Goal: Information Seeking & Learning: Find specific fact

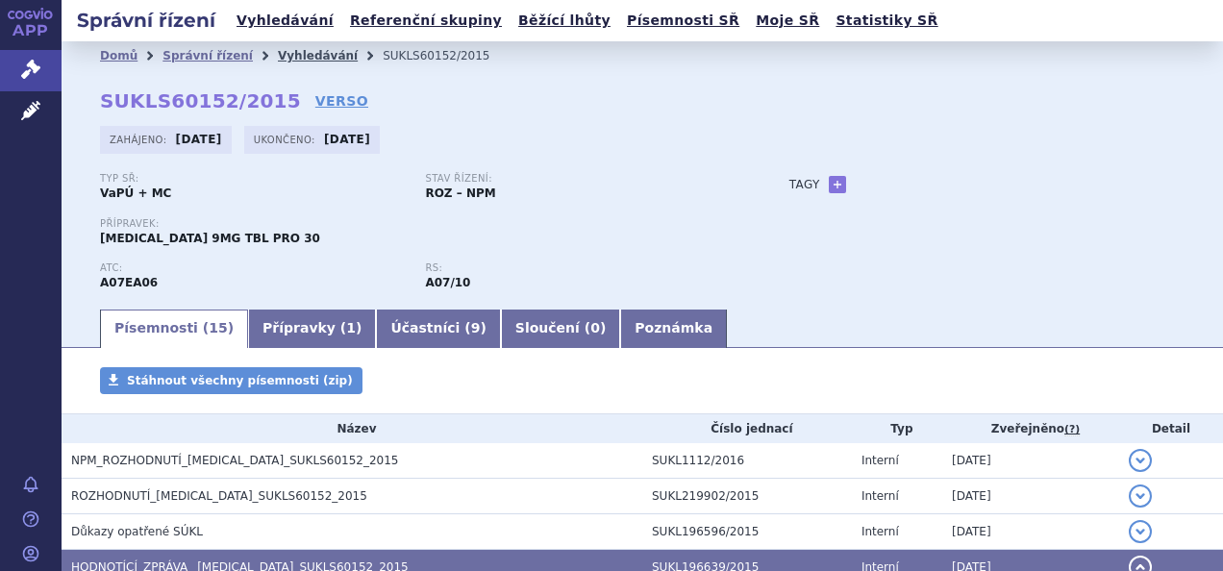
click at [303, 57] on link "Vyhledávání" at bounding box center [318, 55] width 80 height 13
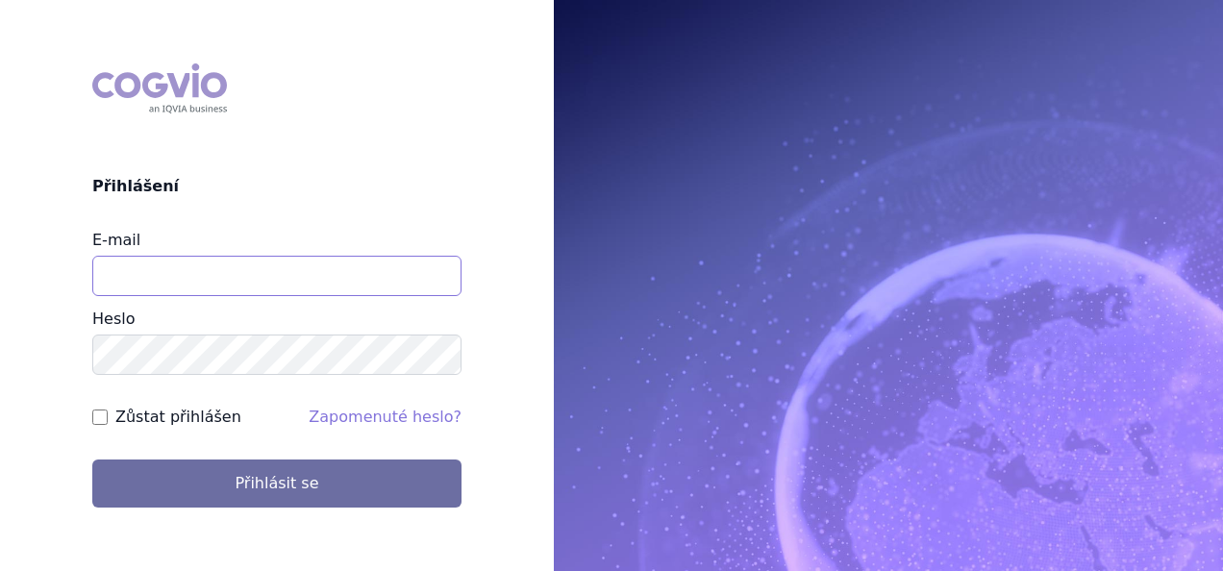
click at [229, 283] on input "E-mail" at bounding box center [276, 276] width 369 height 40
type input "vit.moravec@ferring.com"
click at [94, 420] on input "Zůstat přihlášen" at bounding box center [99, 417] width 15 height 15
checkbox input "true"
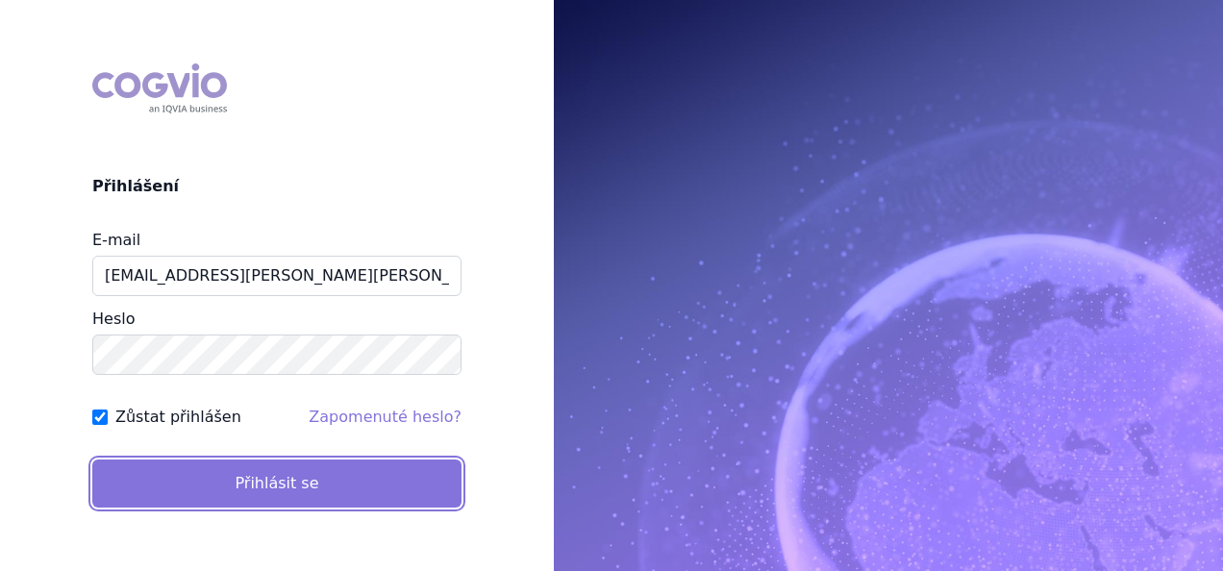
click at [265, 483] on button "Přihlásit se" at bounding box center [276, 484] width 369 height 48
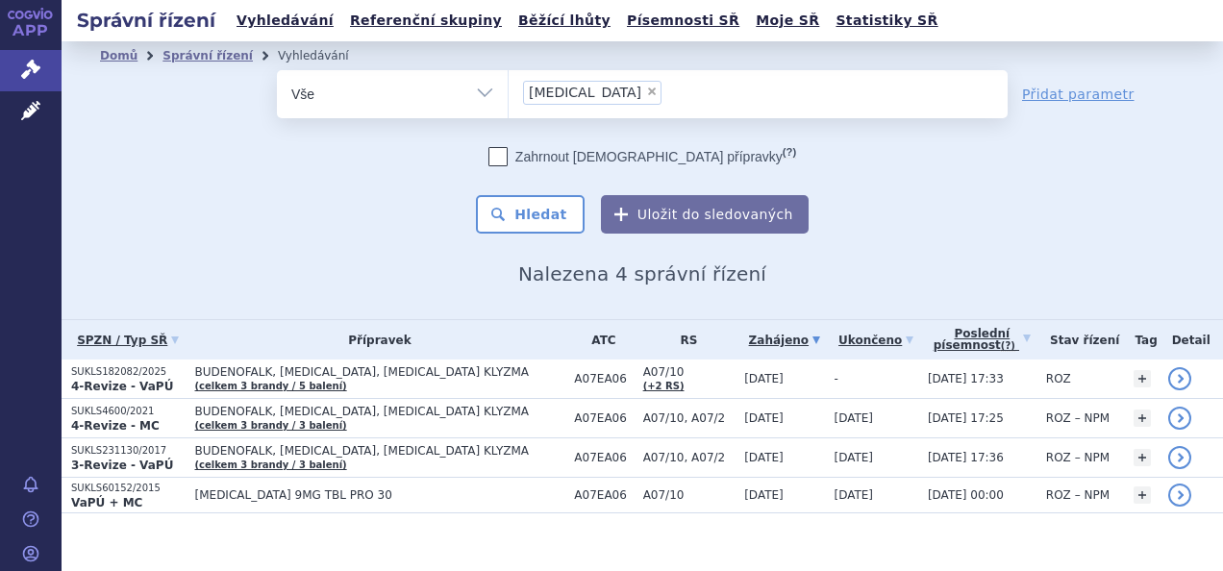
scroll to position [17, 0]
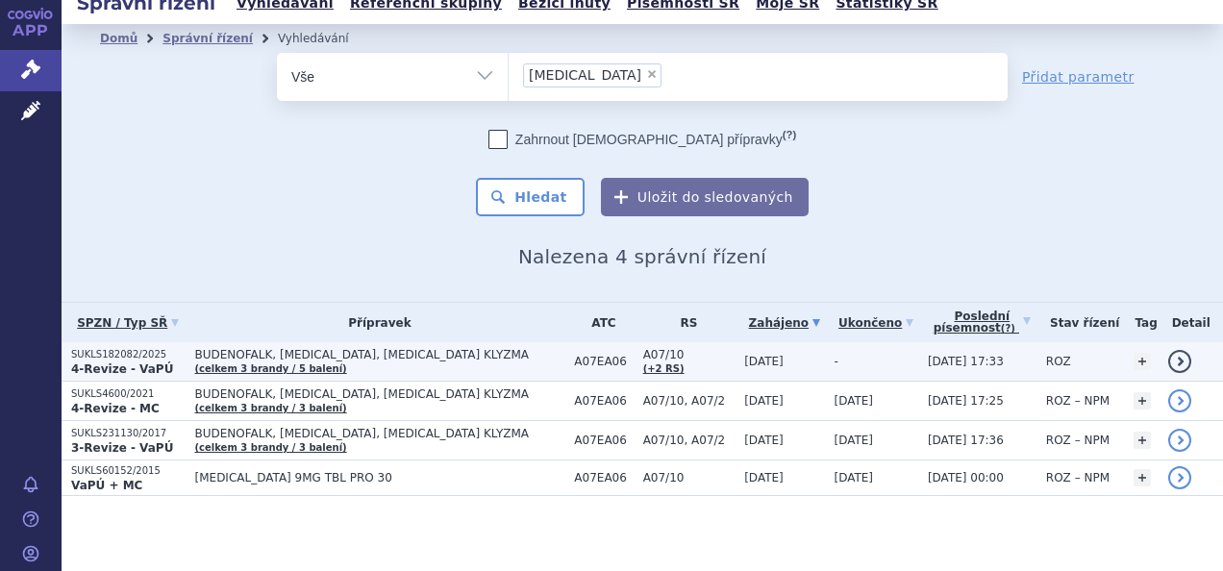
click at [131, 351] on p "SUKLS182082/2025" at bounding box center [128, 354] width 114 height 13
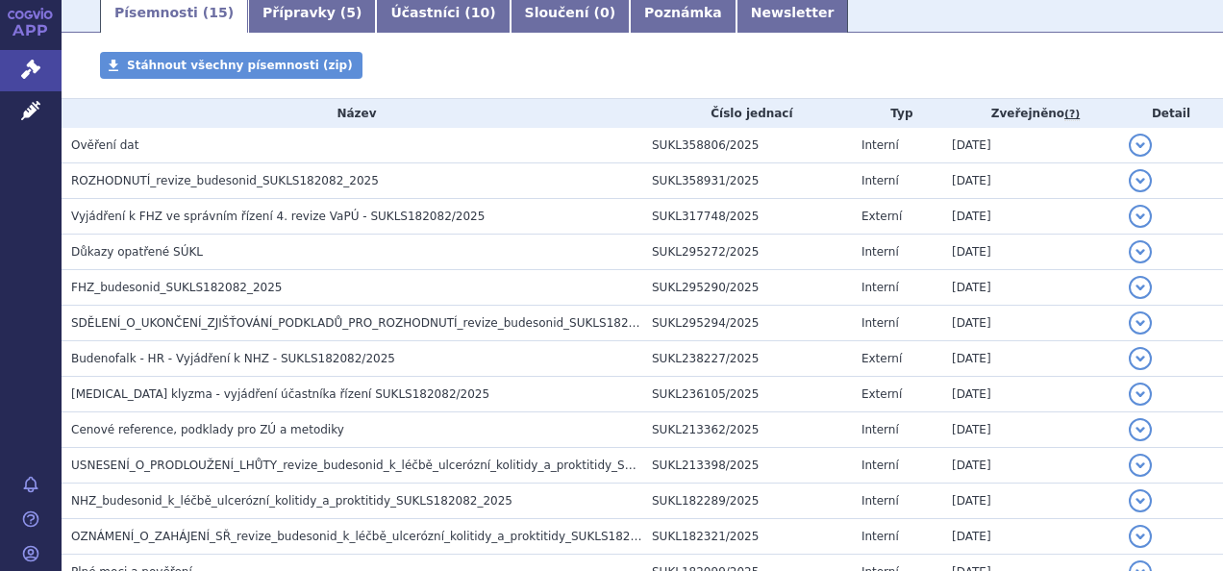
scroll to position [322, 0]
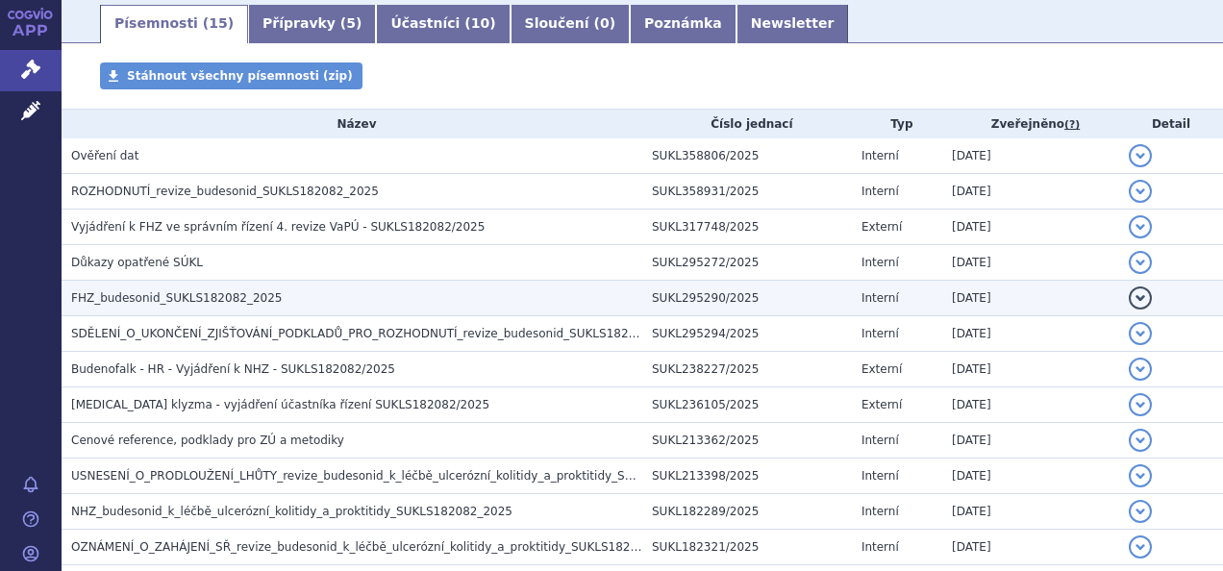
click at [152, 302] on span "FHZ_budesonid_SUKLS182082_2025" at bounding box center [176, 297] width 211 height 13
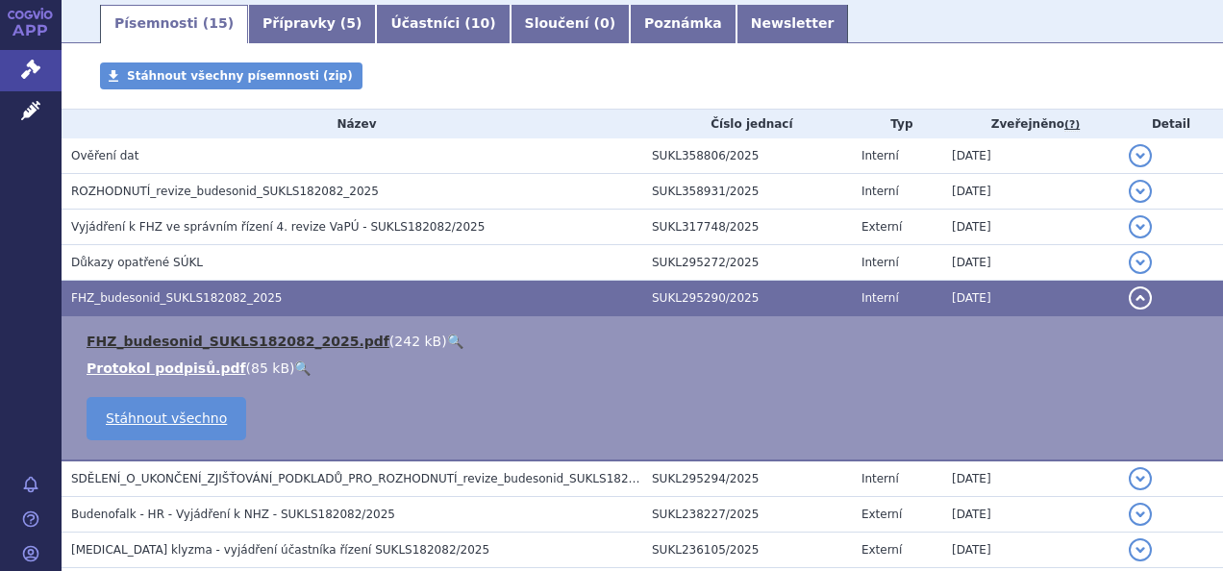
click at [168, 342] on link "FHZ_budesonid_SUKLS182082_2025.pdf" at bounding box center [238, 341] width 303 height 15
